Goal: Find specific page/section

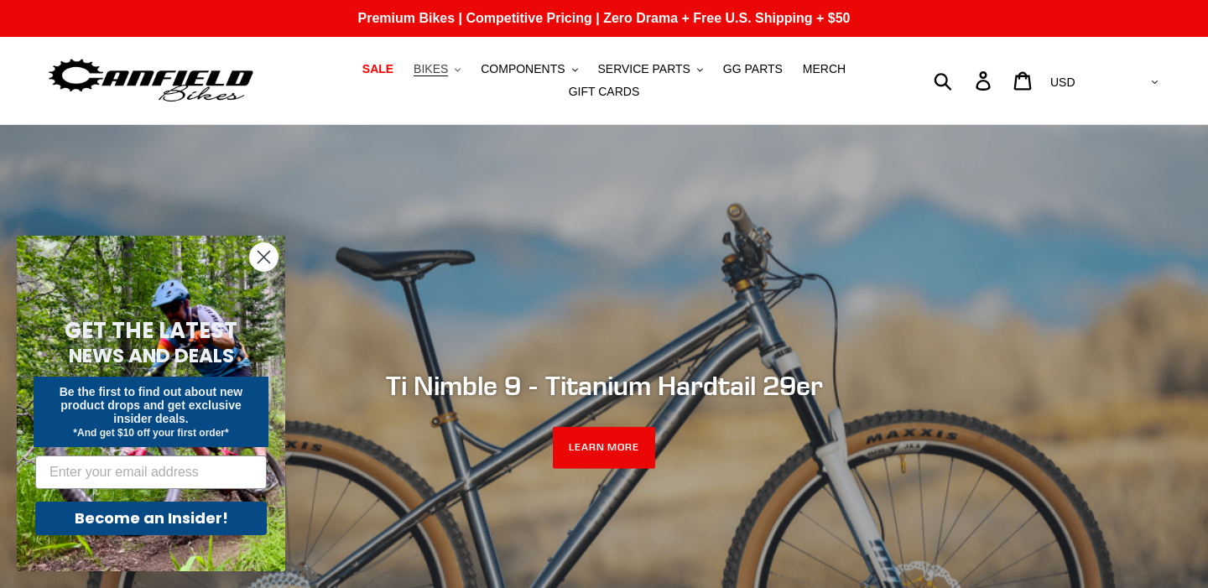
click at [445, 69] on span "BIKES" at bounding box center [430, 69] width 34 height 14
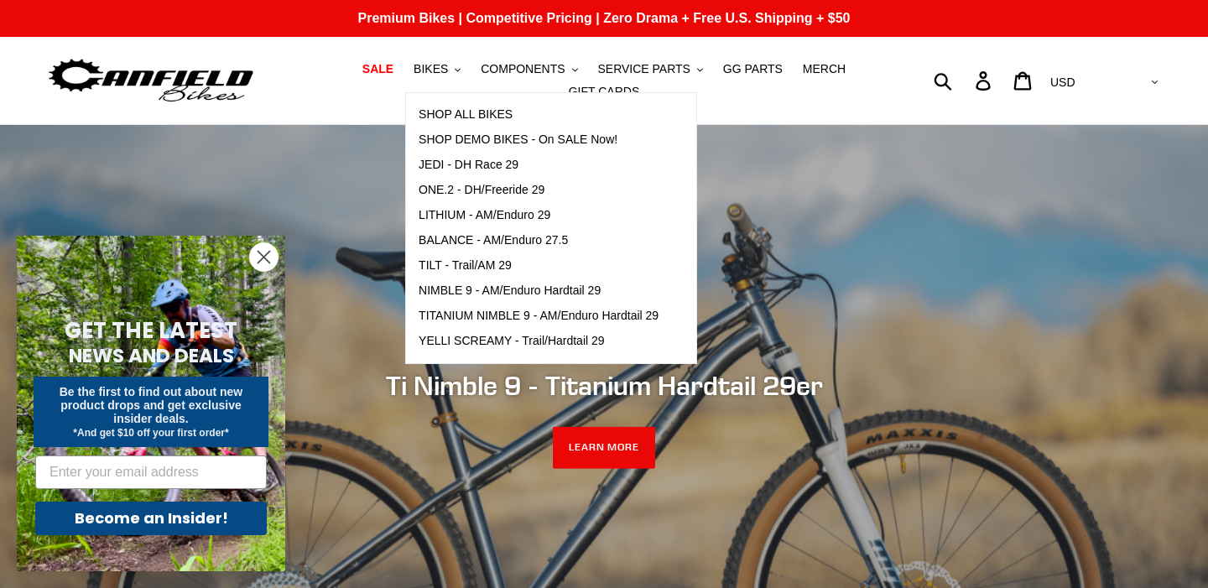
click at [275, 98] on h1 at bounding box center [185, 81] width 279 height 53
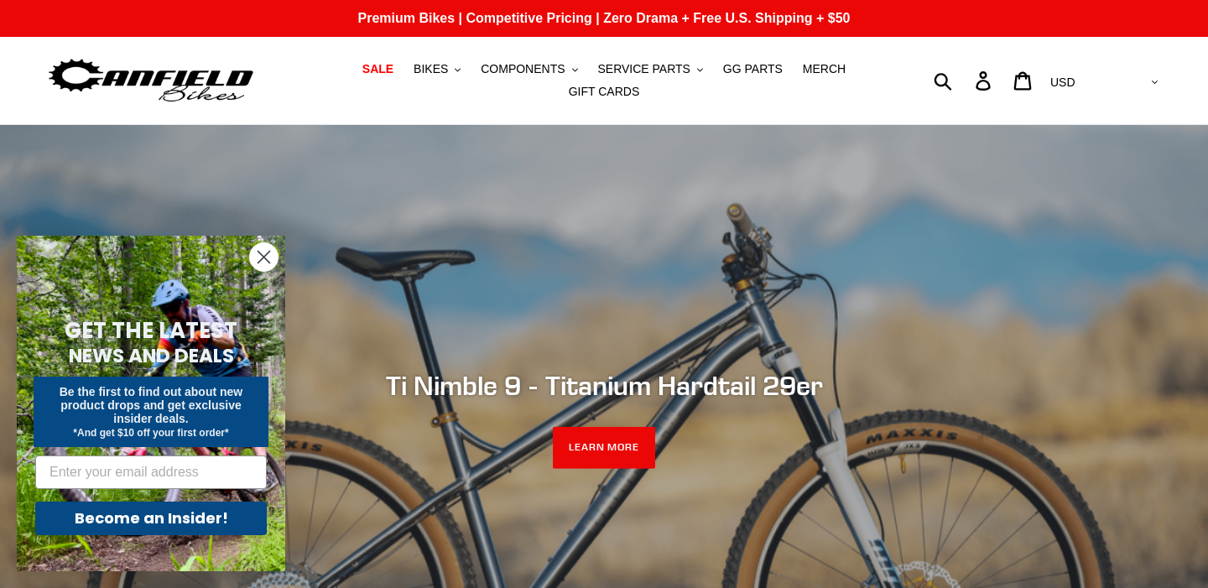
click at [266, 256] on circle "Close dialog" at bounding box center [264, 257] width 28 height 28
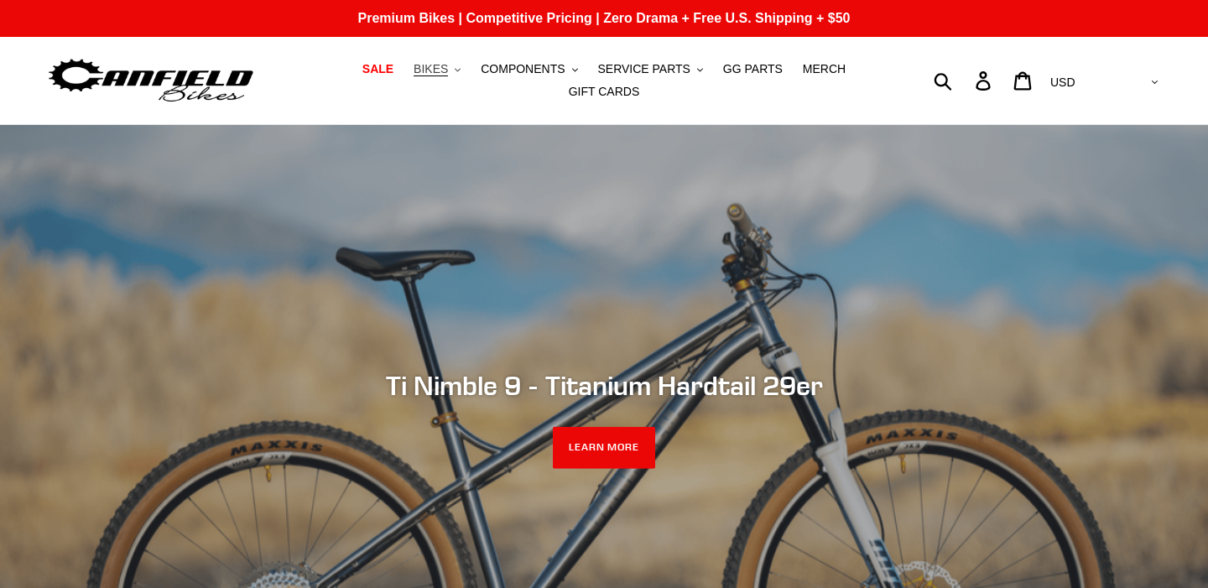
click at [447, 63] on span "BIKES" at bounding box center [430, 69] width 34 height 14
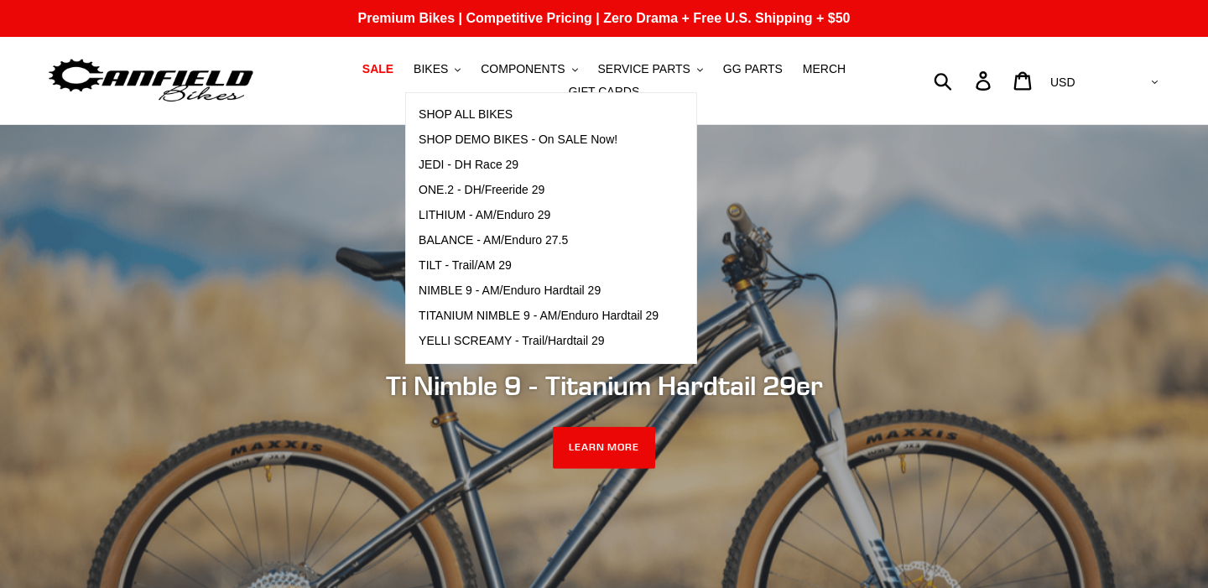
click at [298, 94] on h1 at bounding box center [185, 81] width 279 height 53
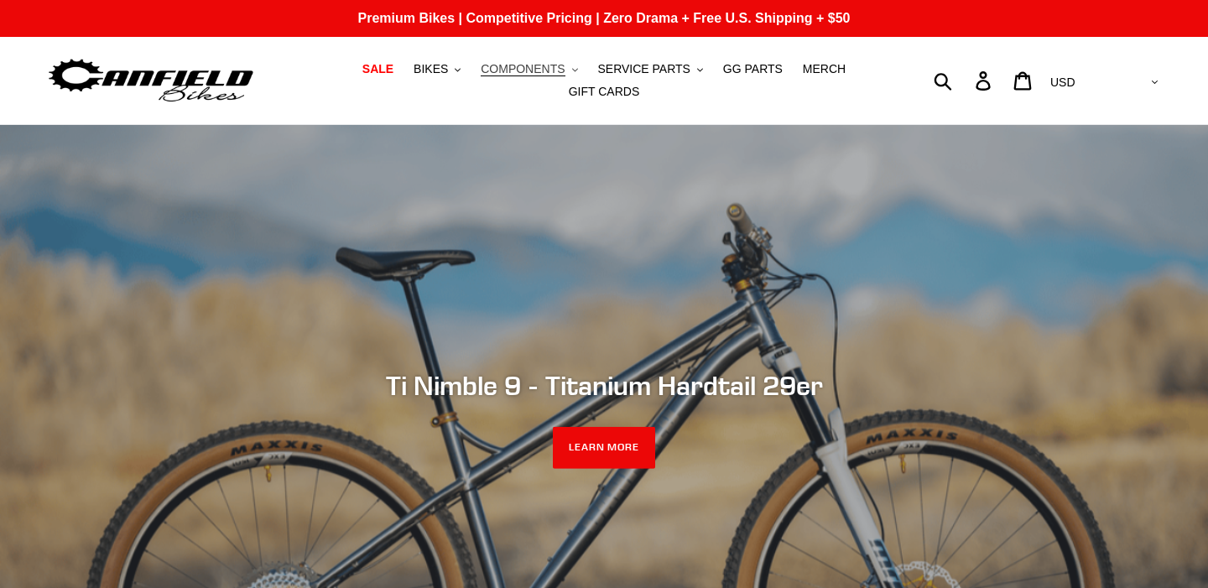
click at [573, 68] on icon ".cls-1{fill:#231f20}" at bounding box center [575, 70] width 6 height 6
click at [662, 68] on span "SERVICE PARTS" at bounding box center [643, 69] width 92 height 14
click at [749, 78] on link "GG PARTS" at bounding box center [752, 69] width 76 height 23
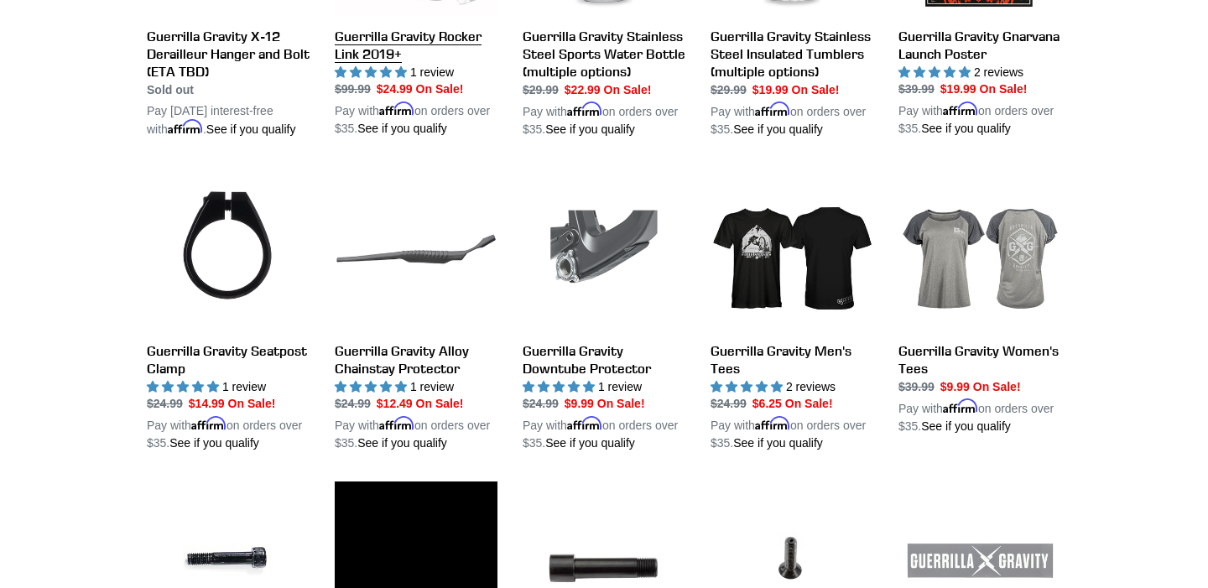
scroll to position [1526, 0]
